Goal: Check status: Check status

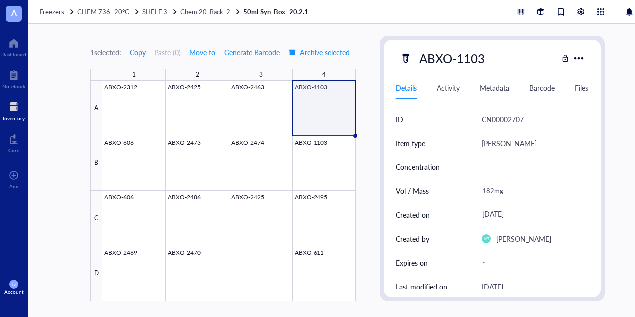
click at [327, 103] on div at bounding box center [229, 191] width 254 height 221
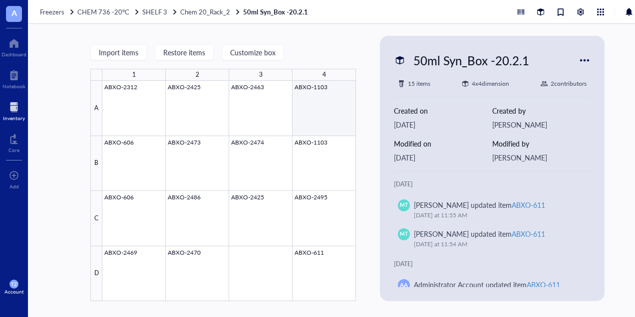
click at [327, 117] on div at bounding box center [229, 191] width 254 height 221
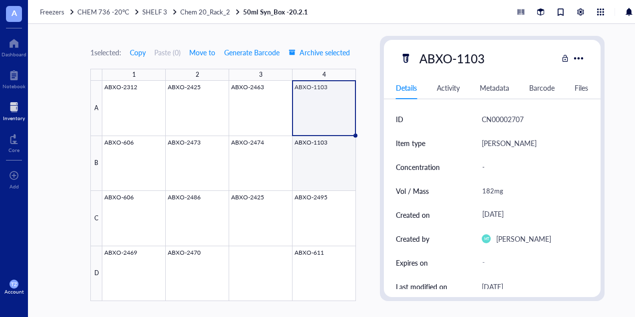
click at [324, 148] on div at bounding box center [229, 191] width 254 height 221
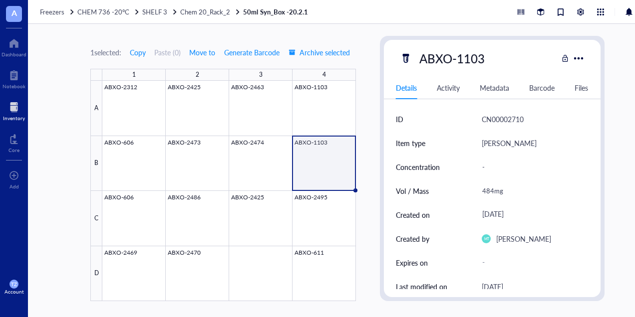
click at [205, 36] on div "1 selected: Copy Paste ( 0 ) Move to Generate Barcode Archive selected 1 2 3 4 …" at bounding box center [223, 169] width 266 height 266
click at [319, 86] on div at bounding box center [229, 191] width 254 height 221
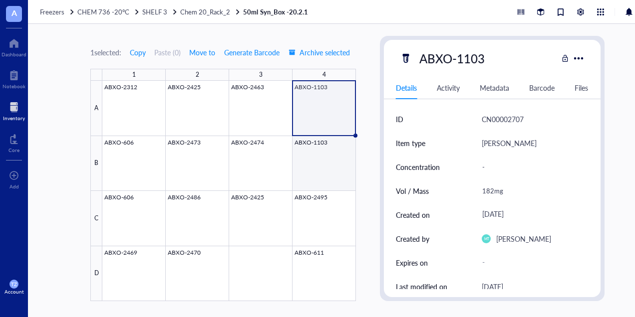
click at [341, 161] on div at bounding box center [229, 191] width 254 height 221
